Goal: Transaction & Acquisition: Subscribe to service/newsletter

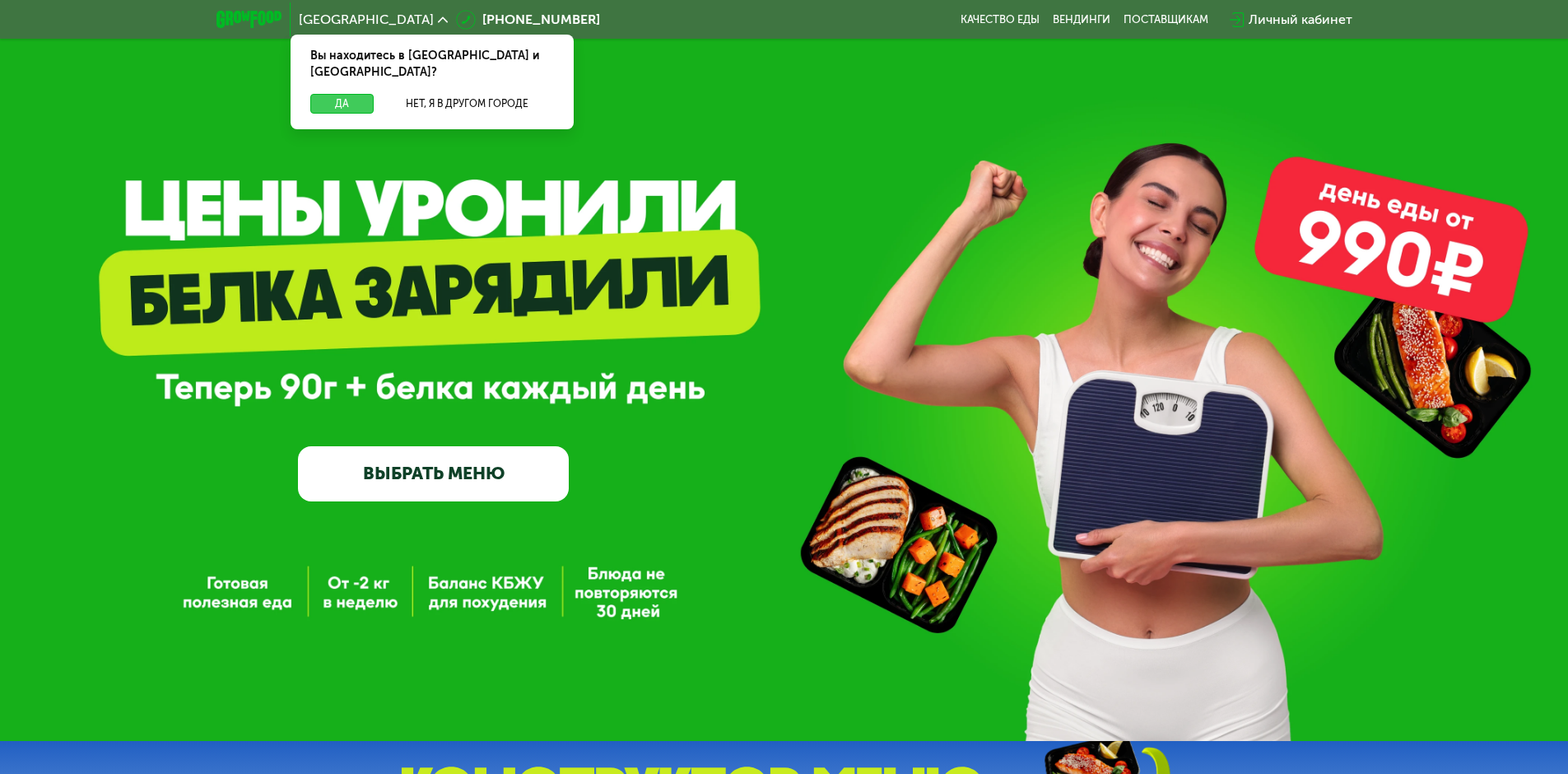
click at [350, 94] on button "Да" at bounding box center [342, 104] width 63 height 20
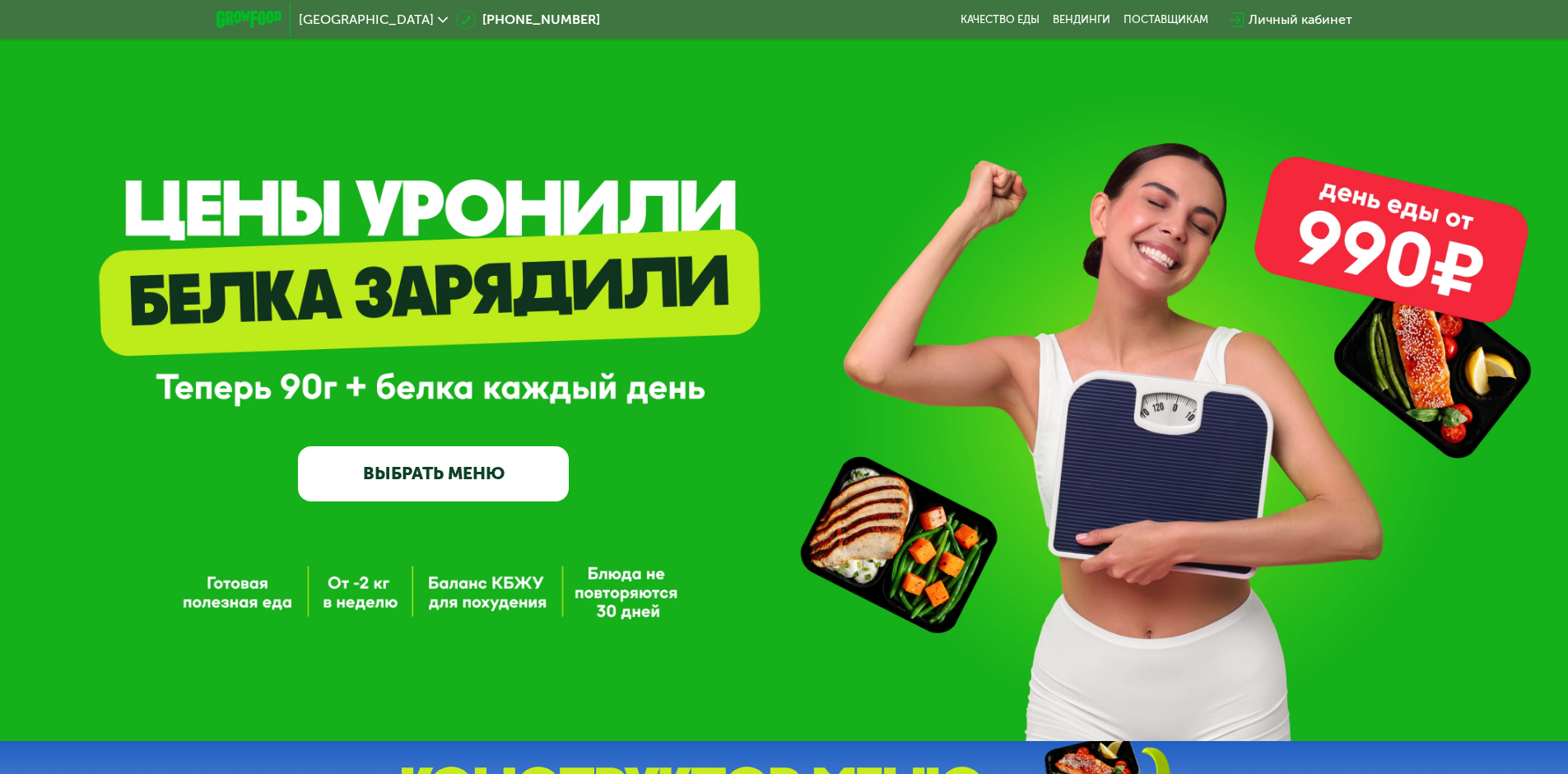
click at [408, 475] on link "ВЫБРАТЬ МЕНЮ" at bounding box center [433, 473] width 270 height 54
click at [427, 468] on link "ВЫБРАТЬ МЕНЮ" at bounding box center [433, 473] width 270 height 54
drag, startPoint x: 578, startPoint y: 539, endPoint x: 745, endPoint y: -82, distance: 643.1
click at [443, 473] on link "ВЫБРАТЬ МЕНЮ" at bounding box center [433, 473] width 270 height 54
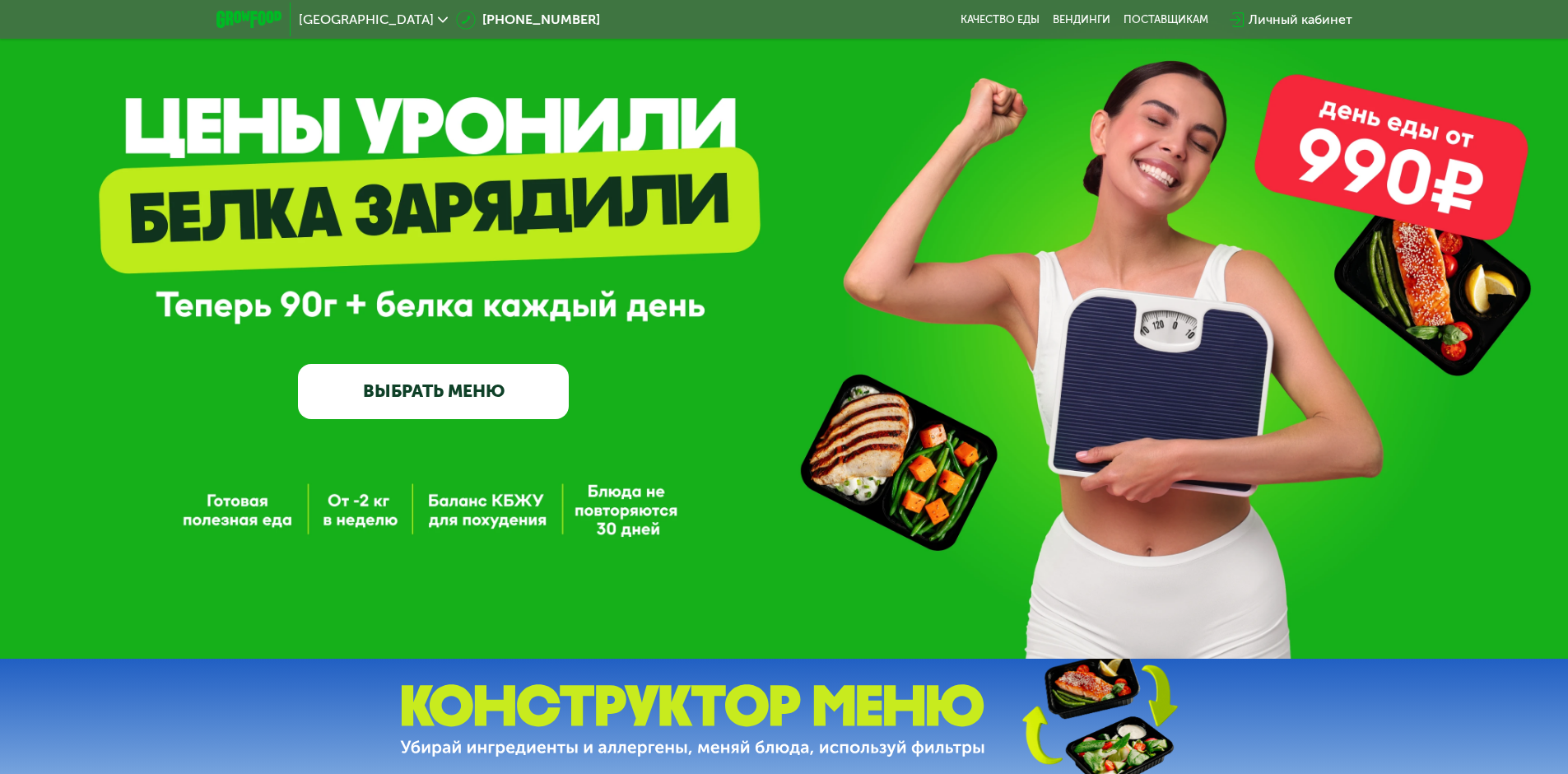
click at [394, 384] on link "ВЫБРАТЬ МЕНЮ" at bounding box center [433, 391] width 270 height 54
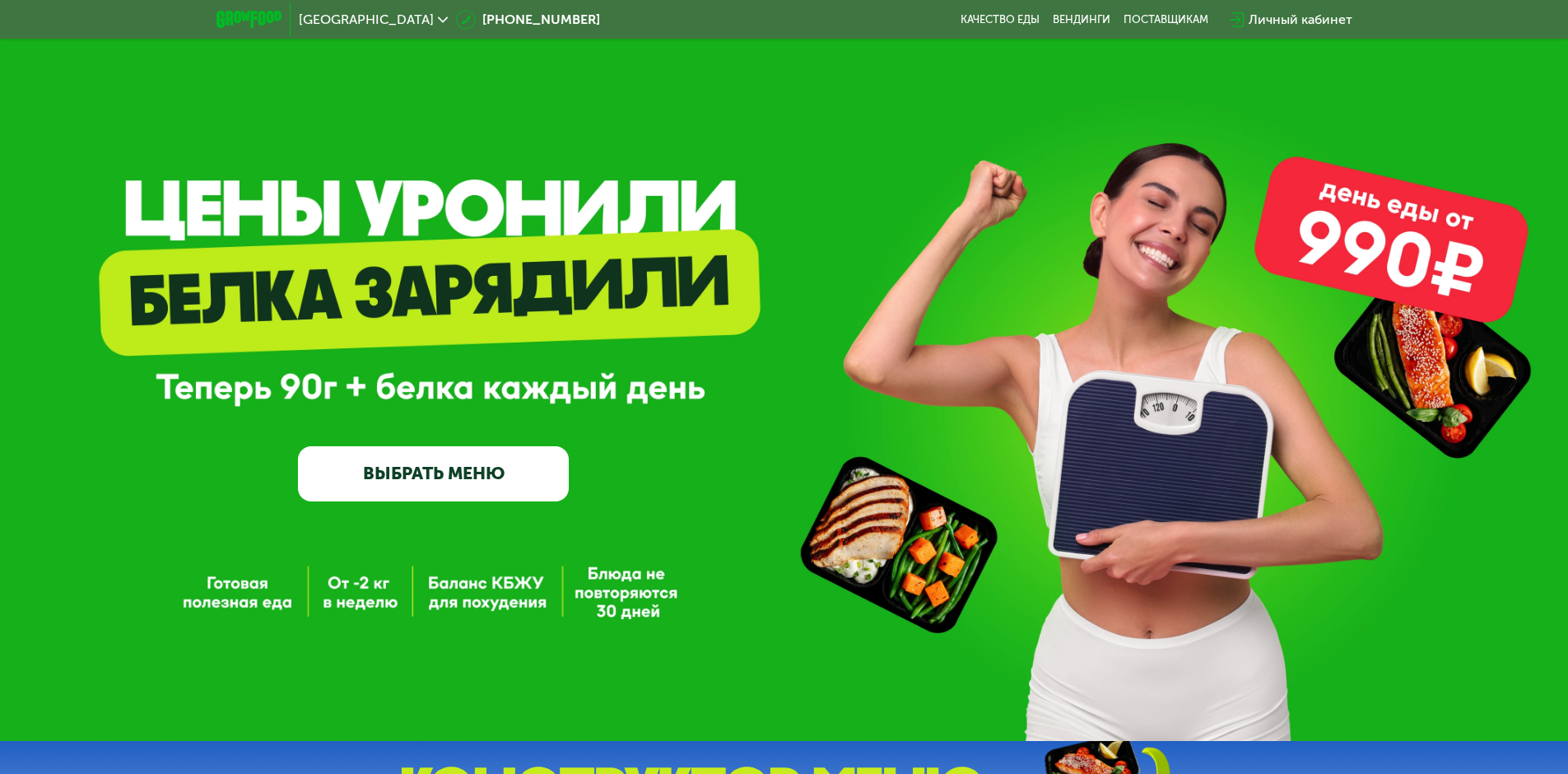
click at [447, 495] on link "ВЫБРАТЬ МЕНЮ" at bounding box center [433, 473] width 270 height 54
click at [437, 466] on link "ВЫБРАТЬ МЕНЮ" at bounding box center [433, 473] width 270 height 54
click at [437, 467] on link "ВЫБРАТЬ МЕНЮ" at bounding box center [433, 473] width 270 height 54
click at [427, 476] on link "ВЫБРАТЬ МЕНЮ" at bounding box center [433, 473] width 270 height 54
click at [426, 476] on link "ВЫБРАТЬ МЕНЮ" at bounding box center [433, 473] width 270 height 54
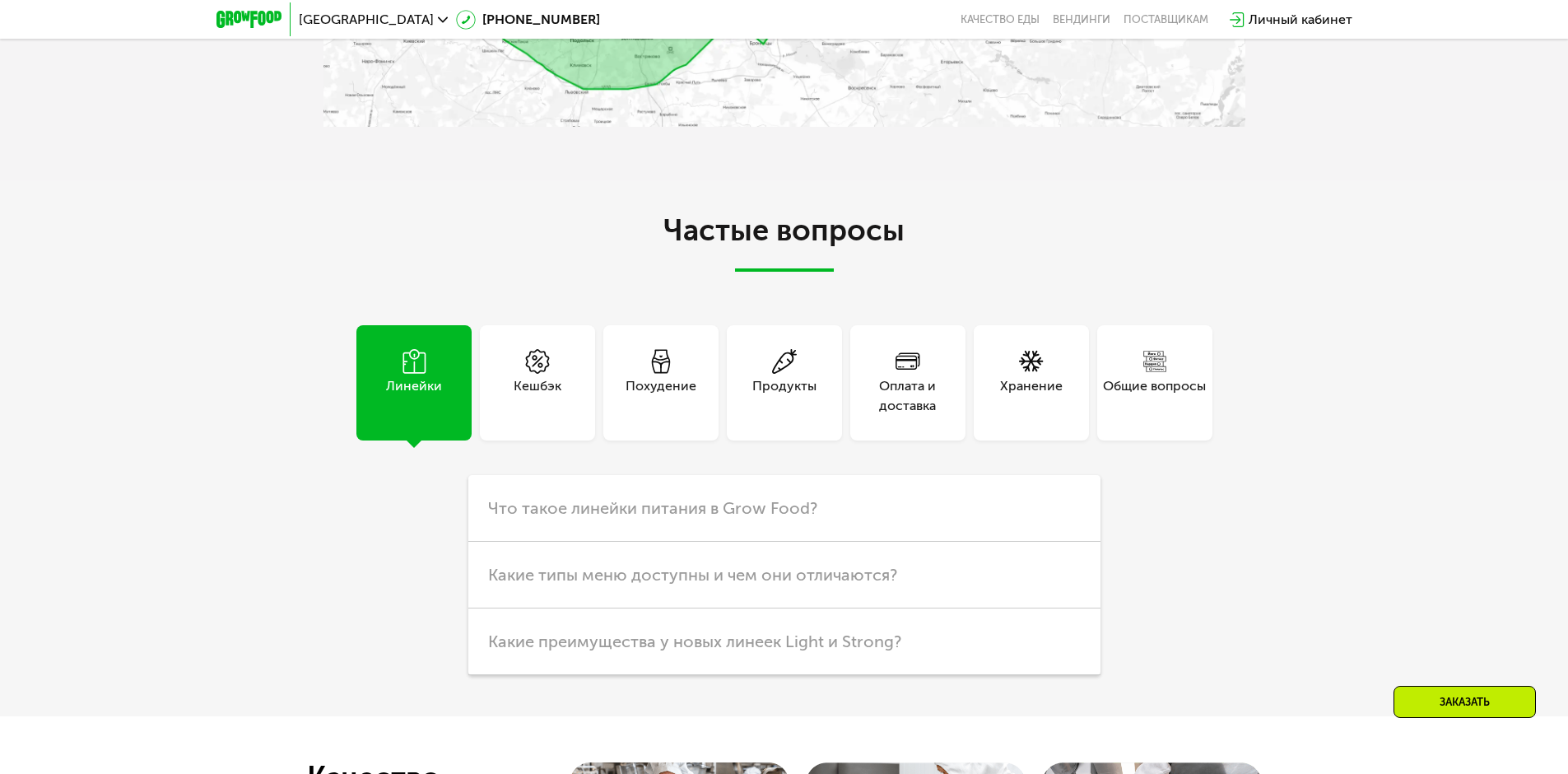
scroll to position [3210, 0]
click at [635, 407] on div "Похудение" at bounding box center [661, 395] width 71 height 39
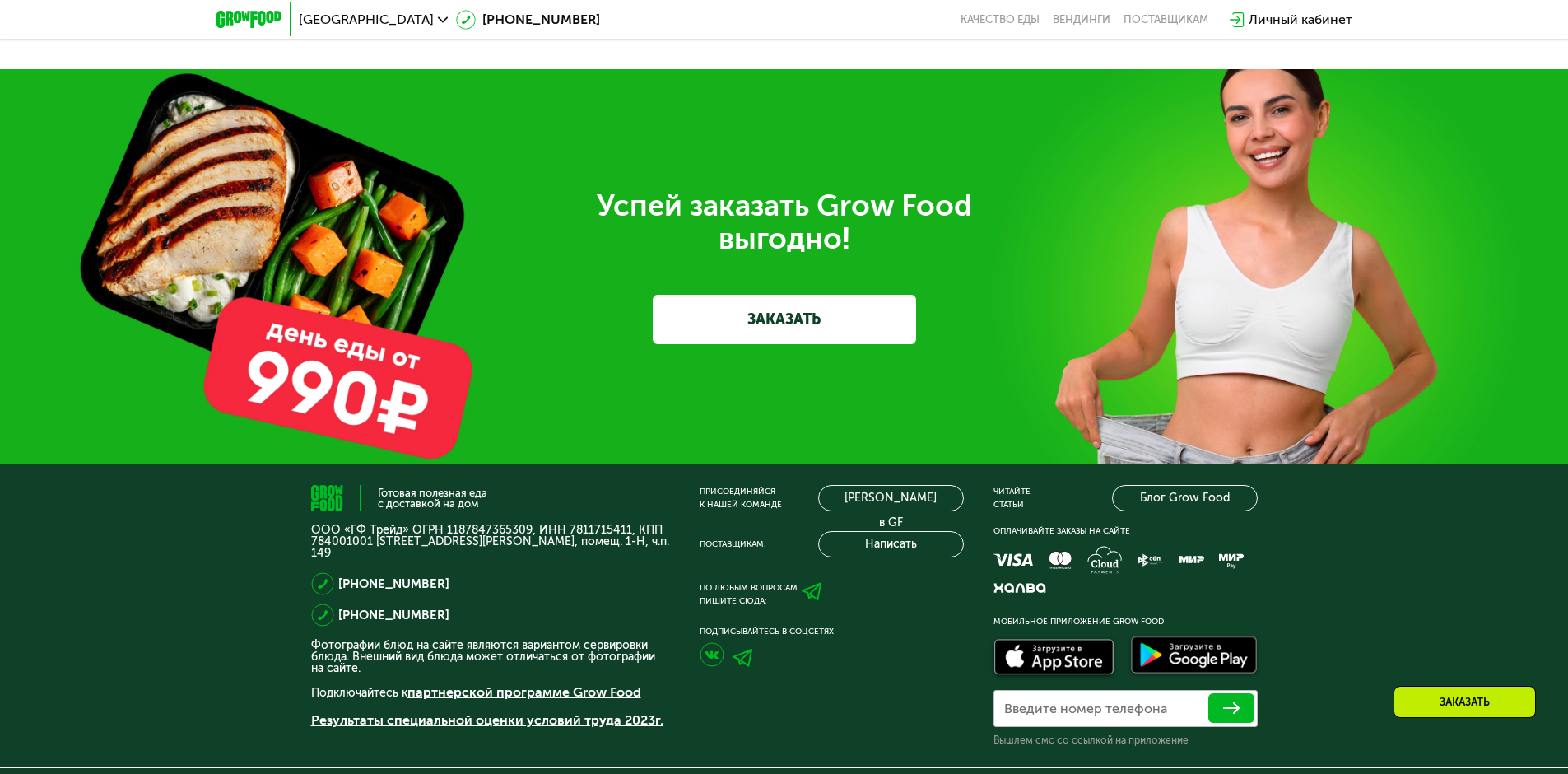
scroll to position [4539, 0]
